Goal: Information Seeking & Learning: Learn about a topic

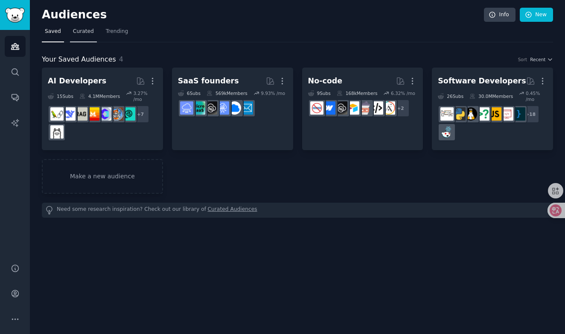
click at [91, 31] on span "Curated" at bounding box center [83, 32] width 21 height 8
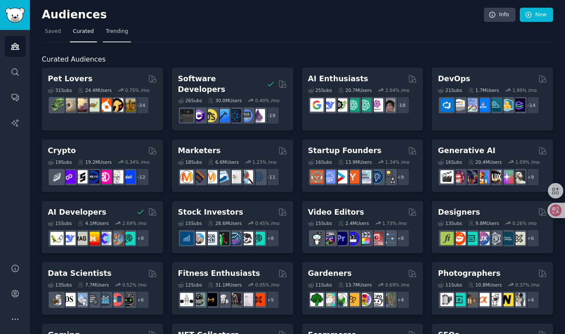
click at [113, 32] on span "Trending" at bounding box center [117, 32] width 22 height 8
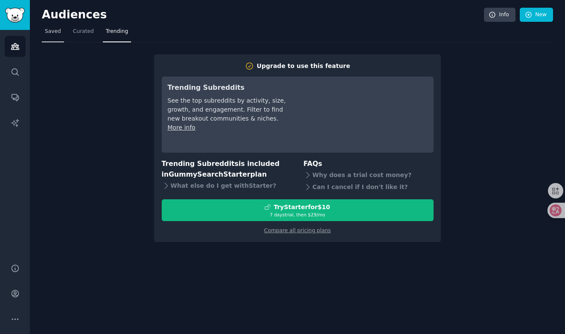
click at [51, 29] on span "Saved" at bounding box center [53, 32] width 16 height 8
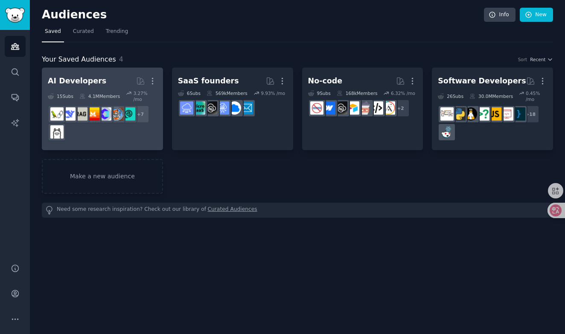
click at [111, 127] on div "+ 7" at bounding box center [102, 123] width 109 height 36
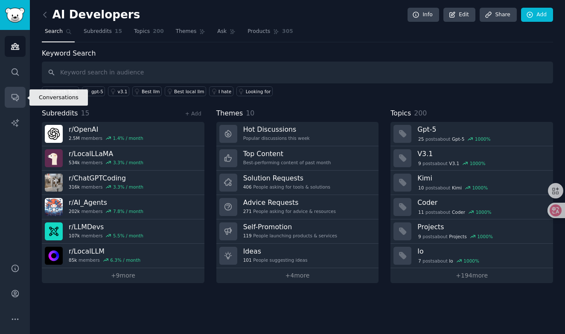
click at [16, 92] on link "Conversations" at bounding box center [15, 97] width 21 height 21
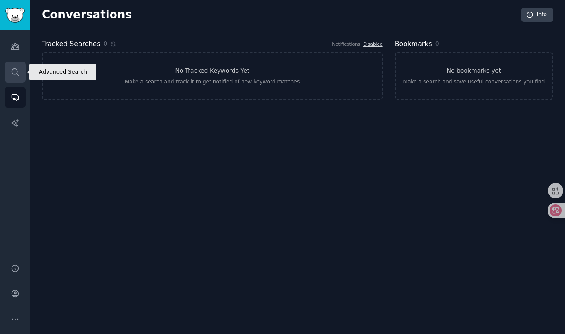
click at [13, 65] on link "Search" at bounding box center [15, 71] width 21 height 21
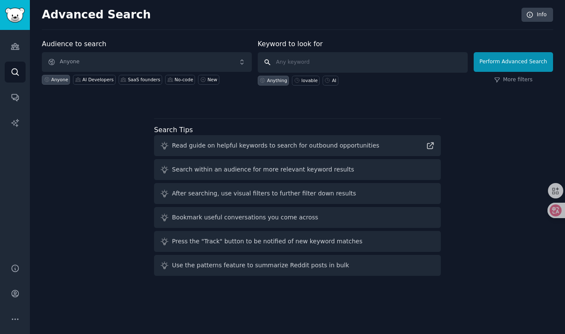
click at [313, 70] on input "text" at bounding box center [363, 62] width 210 height 20
type input "lovable"
click at [515, 61] on button "Perform Advanced Search" at bounding box center [513, 62] width 79 height 20
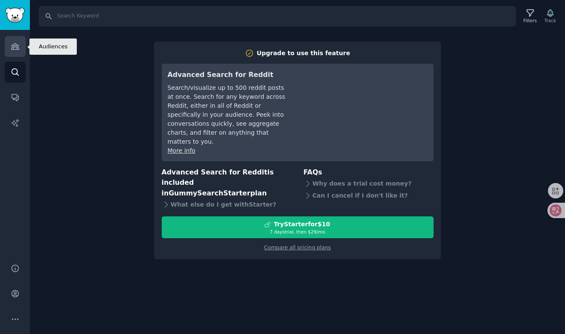
click at [19, 41] on link "Audiences" at bounding box center [15, 46] width 21 height 21
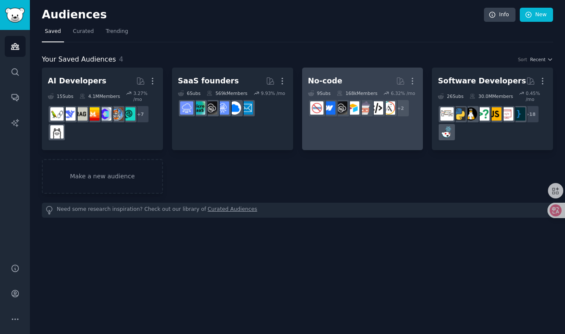
click at [367, 79] on h2 "No-code More" at bounding box center [362, 80] width 109 height 15
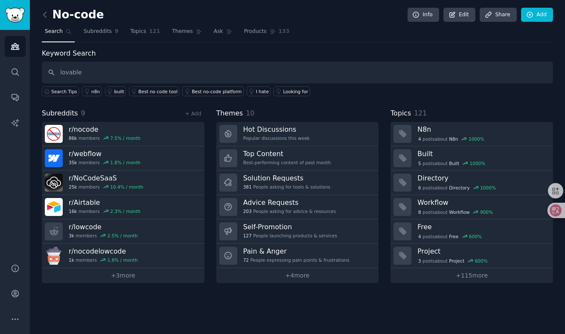
type input "lovable"
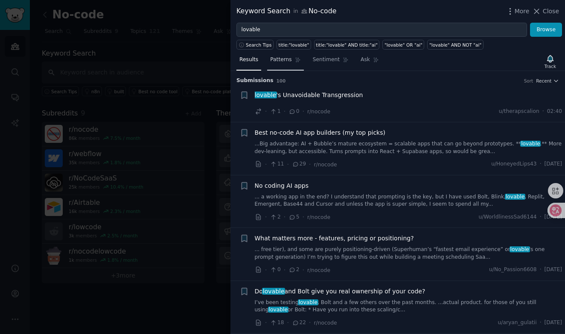
click at [289, 64] on link "Patterns" at bounding box center [285, 62] width 36 height 18
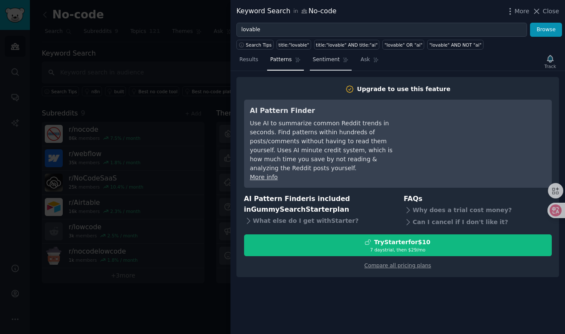
click at [326, 59] on span "Sentiment" at bounding box center [326, 60] width 27 height 8
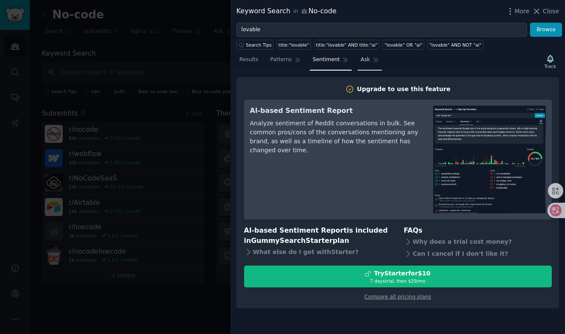
click at [364, 60] on span "Ask" at bounding box center [365, 60] width 9 height 8
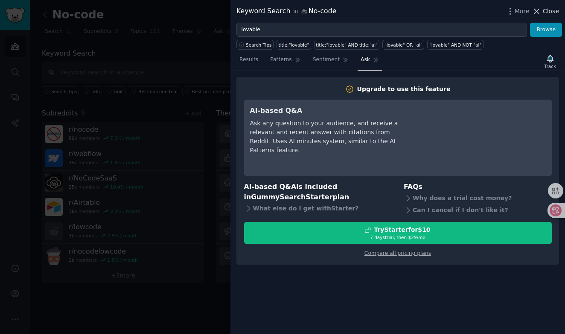
click at [548, 13] on span "Close" at bounding box center [551, 11] width 16 height 9
